Goal: Navigation & Orientation: Find specific page/section

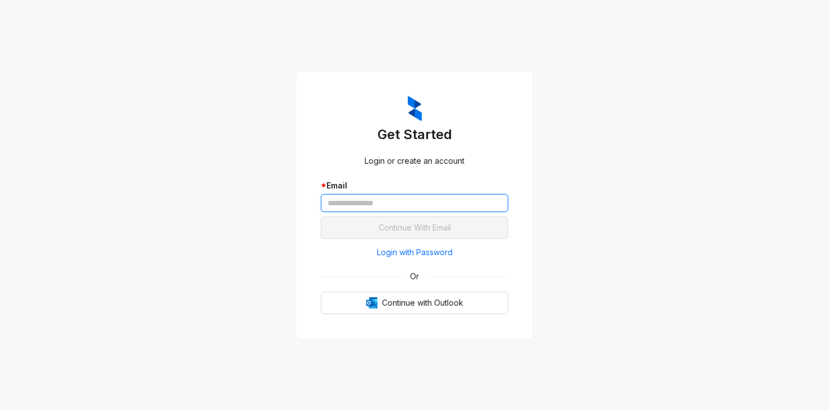
click at [363, 198] on input "text" at bounding box center [414, 203] width 187 height 18
click at [397, 204] on input "text" at bounding box center [414, 203] width 187 height 18
paste input "**********"
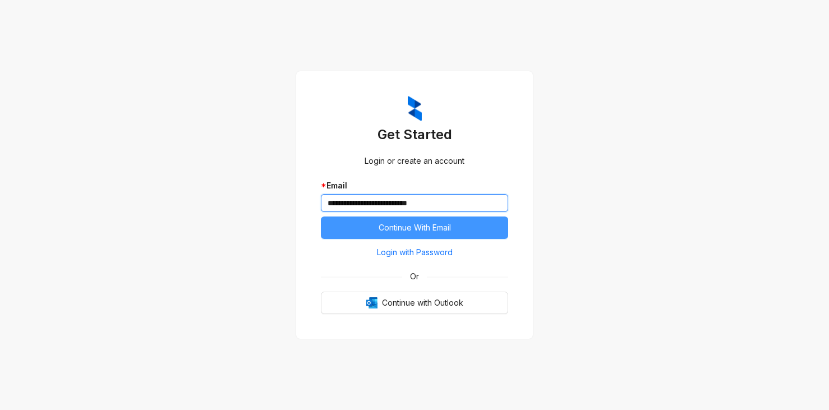
type input "**********"
click at [438, 226] on span "Continue With Email" at bounding box center [415, 228] width 72 height 12
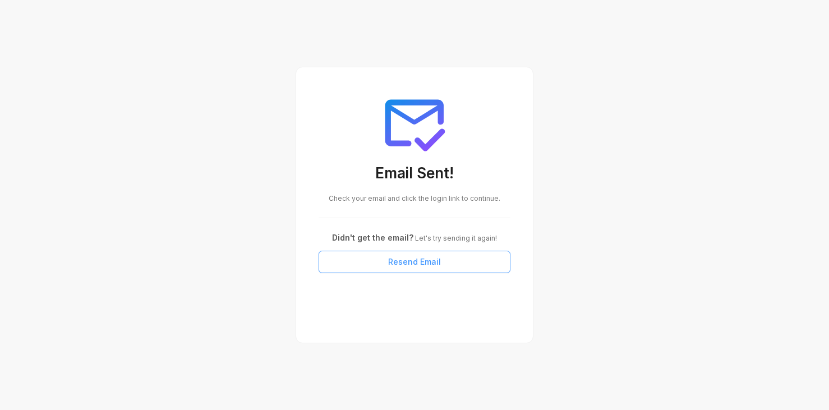
click at [412, 269] on button "Resend Email" at bounding box center [415, 262] width 192 height 22
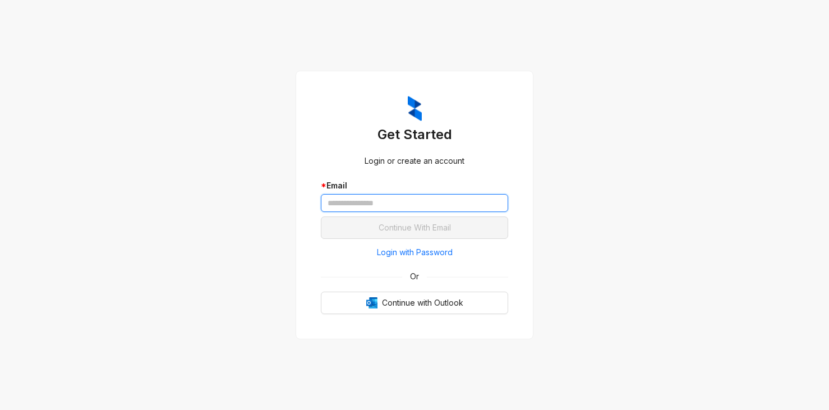
click at [389, 206] on input "text" at bounding box center [414, 203] width 187 height 18
paste input "**********"
type input "**********"
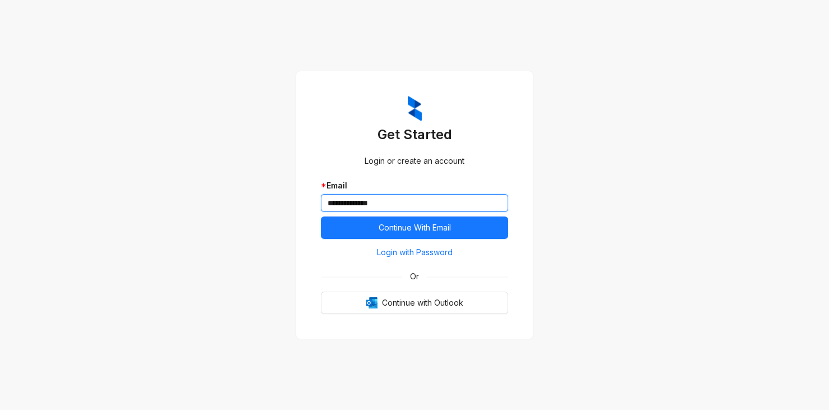
drag, startPoint x: 428, startPoint y: 203, endPoint x: 281, endPoint y: 204, distance: 146.5
click at [281, 204] on div "**********" at bounding box center [414, 205] width 829 height 410
type input "**********"
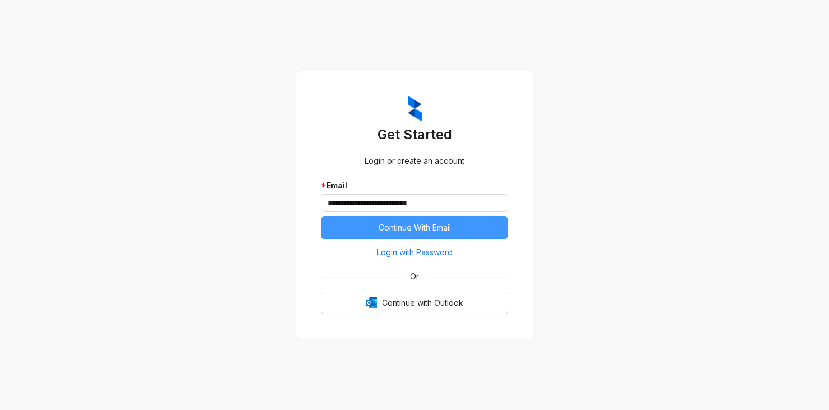
drag, startPoint x: 430, startPoint y: 252, endPoint x: 422, endPoint y: 247, distance: 9.3
click at [425, 249] on span "Login with Password" at bounding box center [415, 252] width 76 height 12
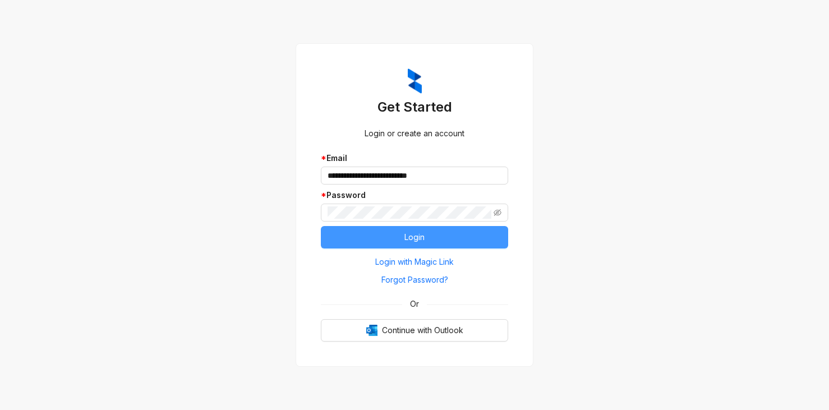
click at [441, 238] on button "Login" at bounding box center [414, 237] width 187 height 22
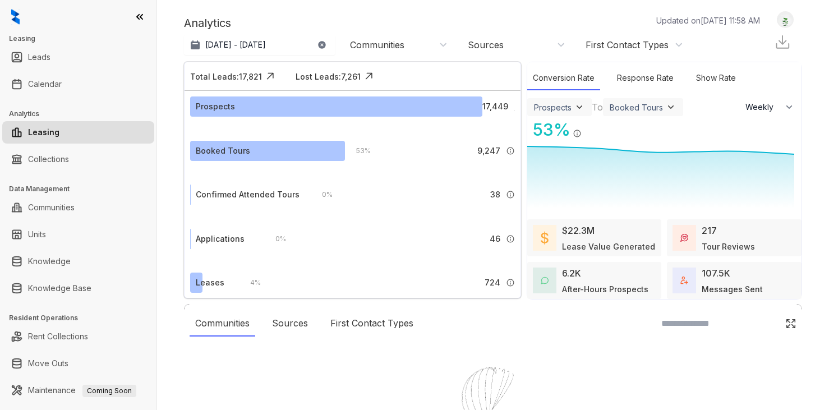
select select "******"
click at [59, 287] on div at bounding box center [414, 205] width 829 height 410
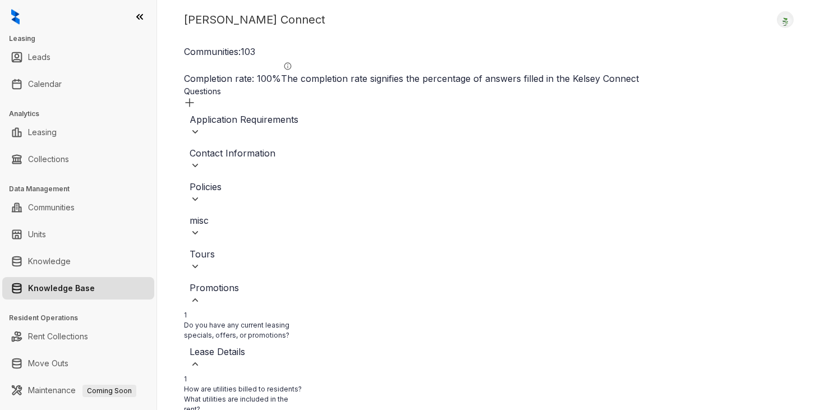
scroll to position [66, 0]
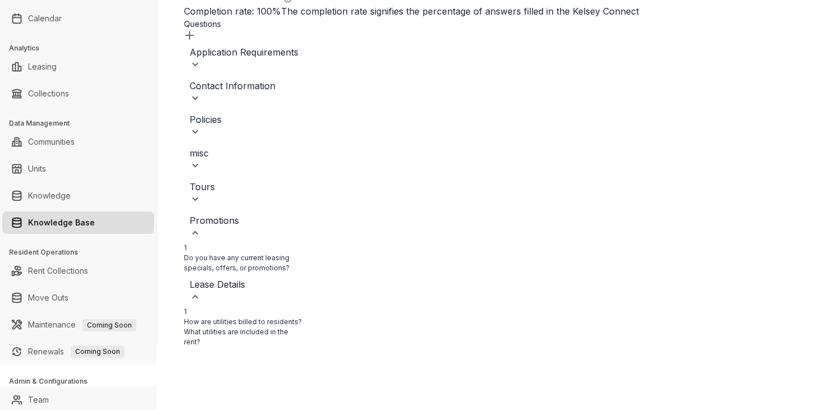
click at [186, 392] on div "Leasing Leads Calendar Analytics Leasing Collections Data Management Communitie…" at bounding box center [414, 205] width 829 height 410
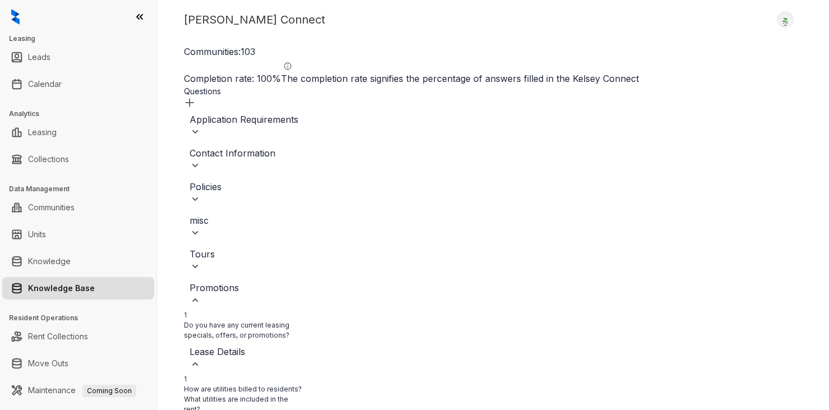
scroll to position [0, 661]
click at [362, 15] on div "Kelsey Connect Logout" at bounding box center [493, 19] width 618 height 17
click at [379, 11] on div "Kelsey Connect Logout Communities: 103 Completion rate: 100 % The completion ra…" at bounding box center [493, 205] width 672 height 410
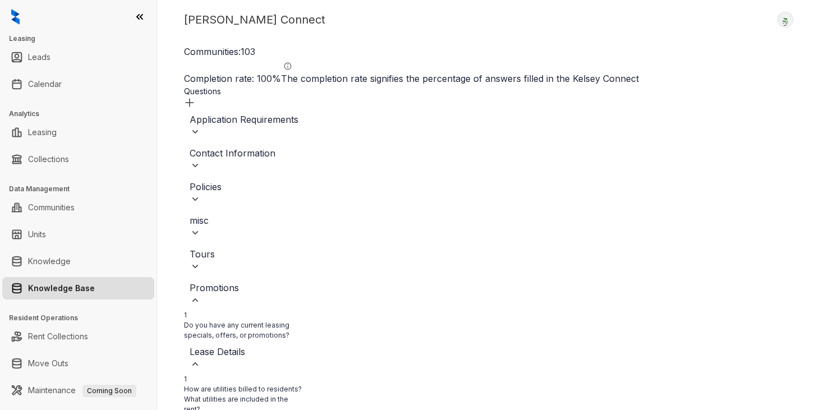
scroll to position [66, 0]
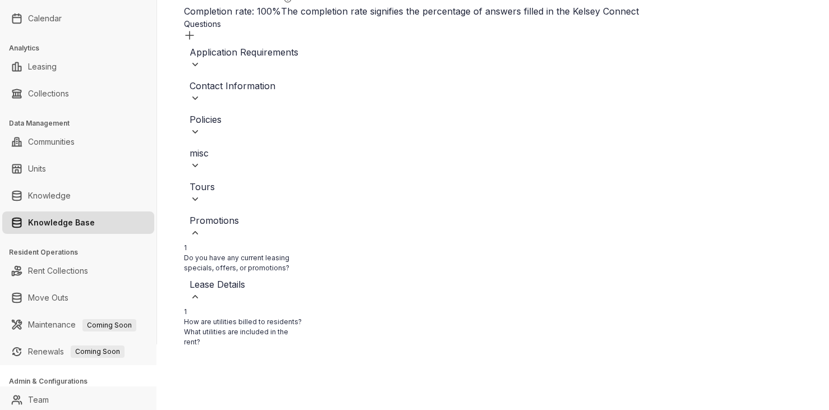
click at [201, 194] on img at bounding box center [195, 199] width 11 height 11
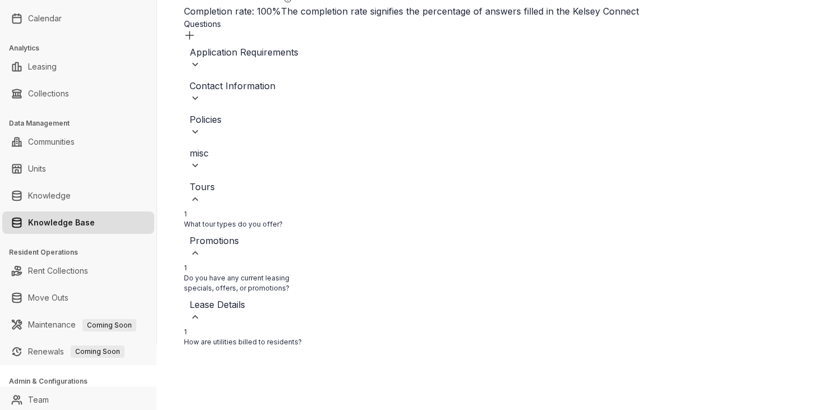
click at [201, 160] on img at bounding box center [195, 165] width 11 height 11
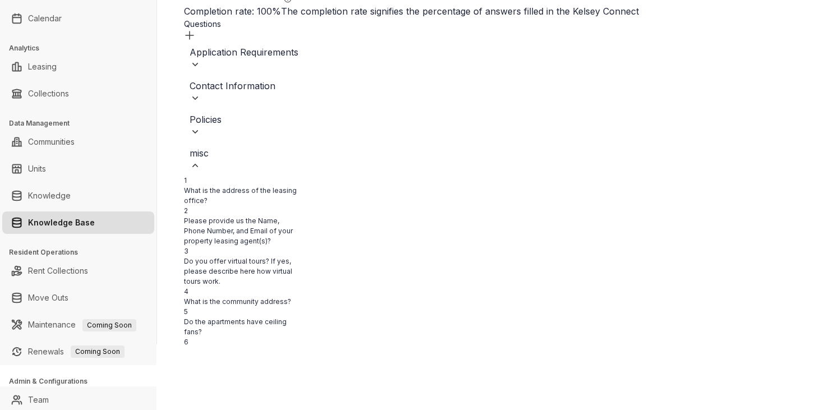
click at [201, 126] on img at bounding box center [195, 131] width 11 height 11
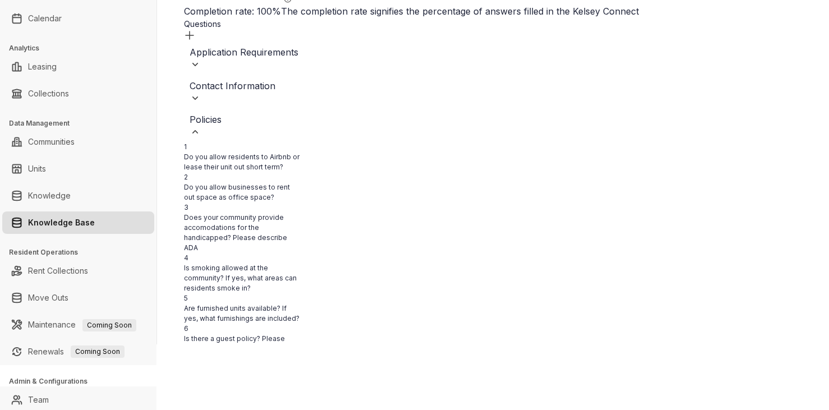
click at [201, 93] on img at bounding box center [195, 98] width 11 height 11
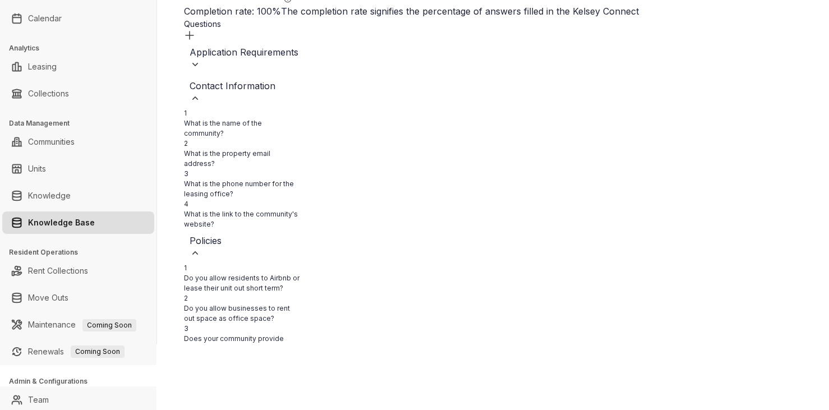
click at [201, 59] on img at bounding box center [195, 64] width 11 height 11
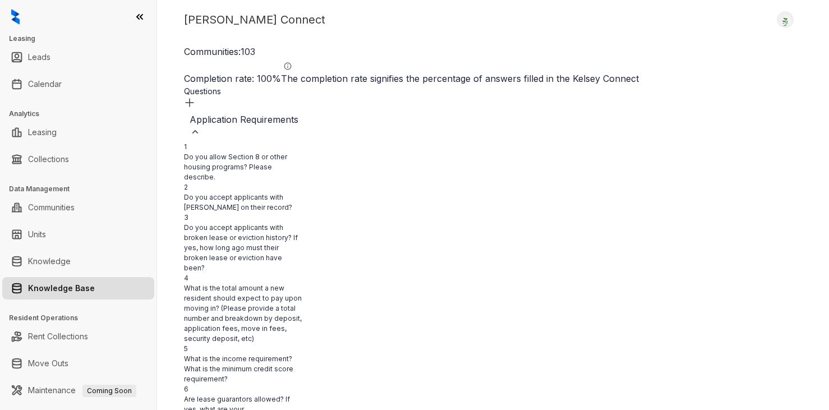
click at [524, 47] on div "Communities: 103 Completion rate: 100 % The completion rate signifies the perce…" at bounding box center [493, 65] width 618 height 40
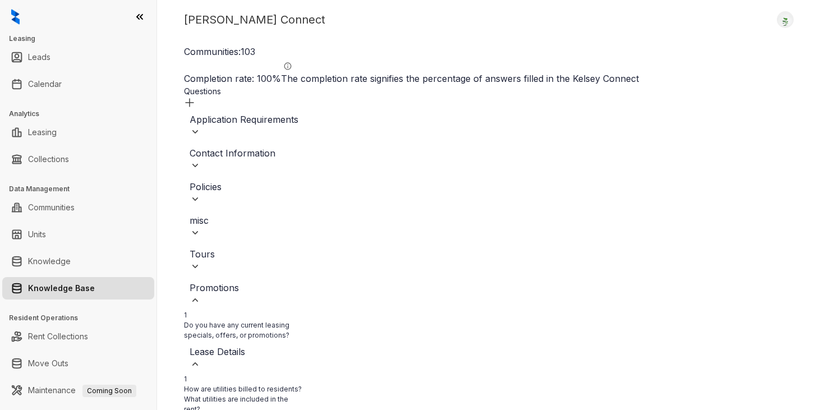
scroll to position [66, 0]
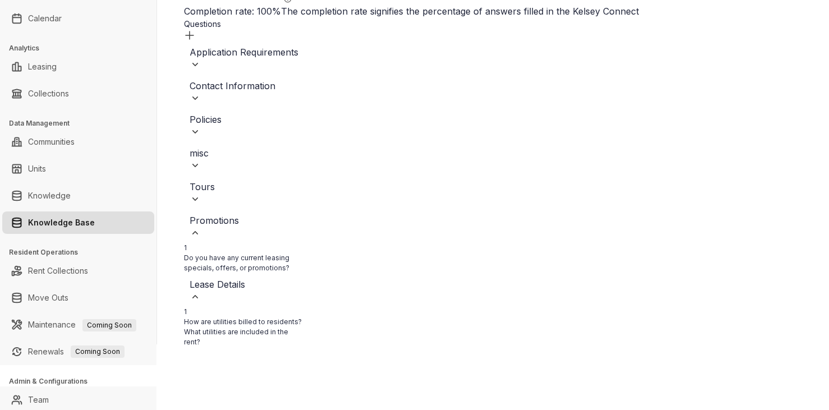
click at [252, 180] on div "Tours" at bounding box center [289, 192] width 199 height 25
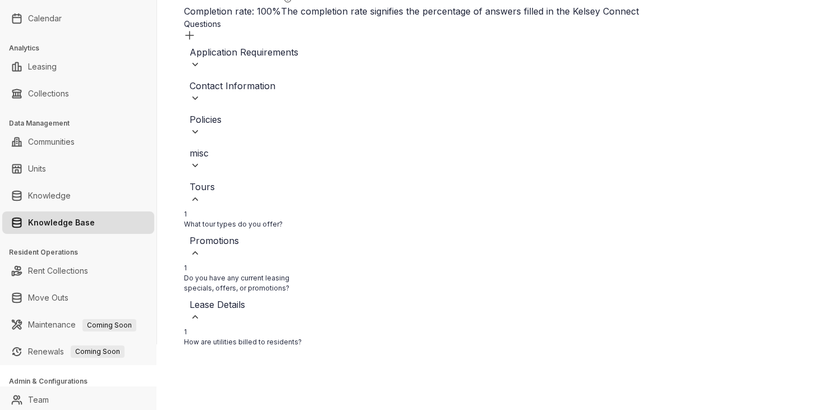
click at [226, 146] on div "misc" at bounding box center [289, 158] width 199 height 25
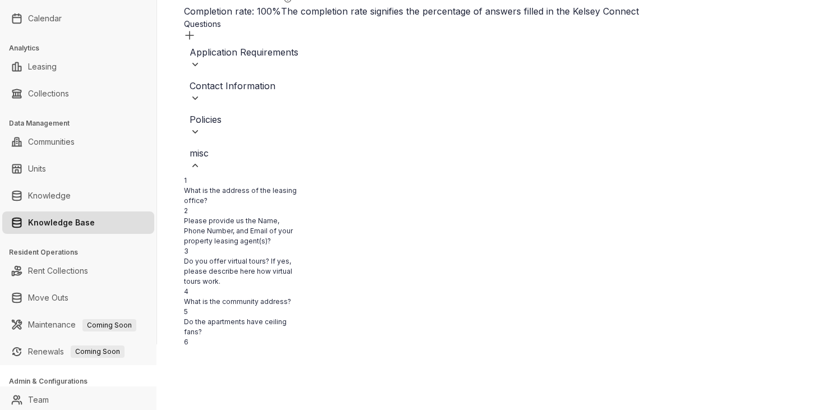
click at [225, 113] on div "Policies" at bounding box center [289, 119] width 199 height 13
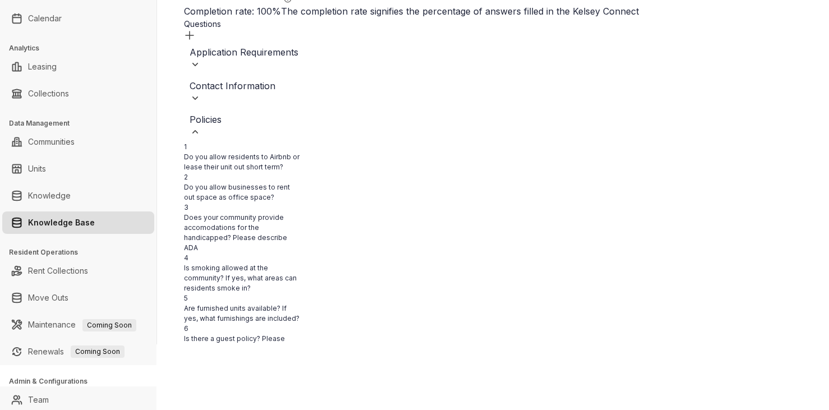
click at [240, 79] on div "Contact Information" at bounding box center [289, 85] width 199 height 13
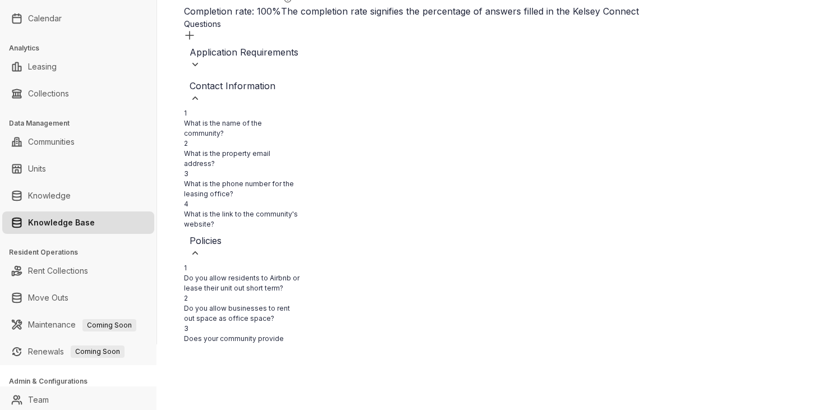
click at [249, 45] on div "Application Requirements" at bounding box center [289, 51] width 199 height 13
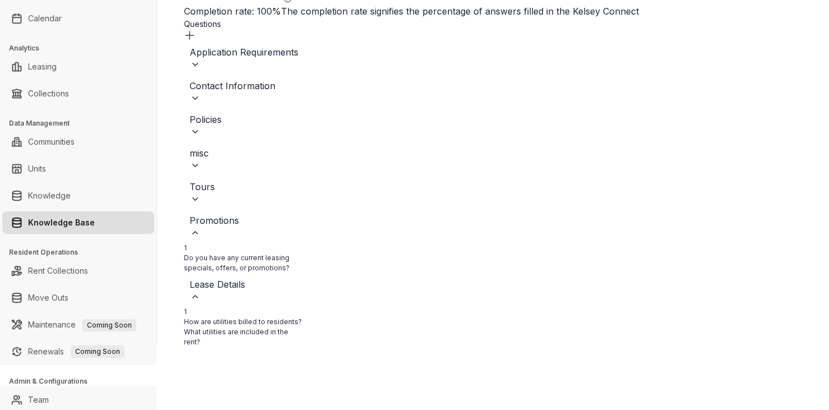
scroll to position [0, 1335]
